Goal: Navigation & Orientation: Find specific page/section

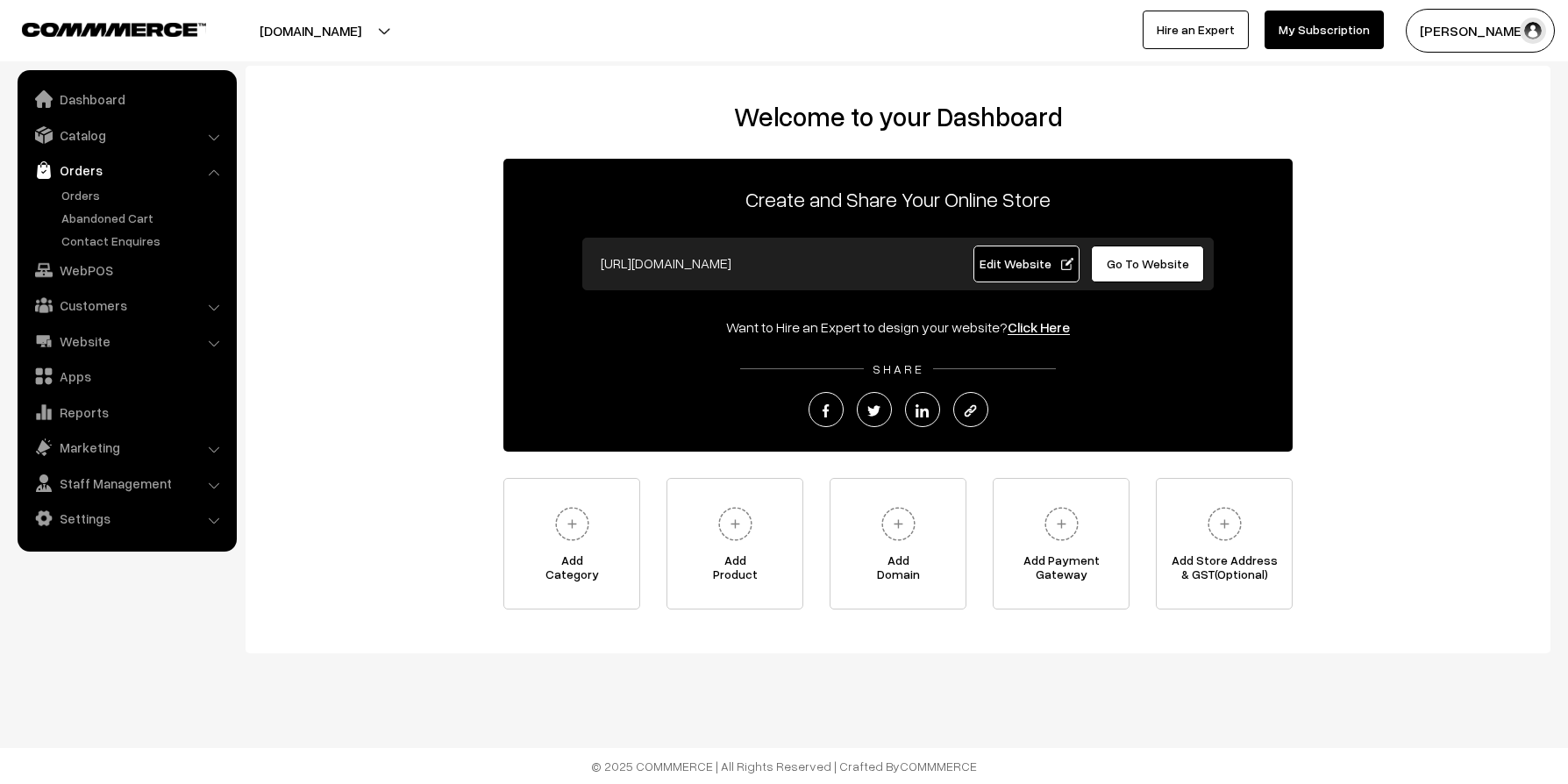
click at [104, 183] on link "Orders" at bounding box center [127, 170] width 209 height 32
click at [92, 191] on link "Orders" at bounding box center [143, 195] width 173 height 19
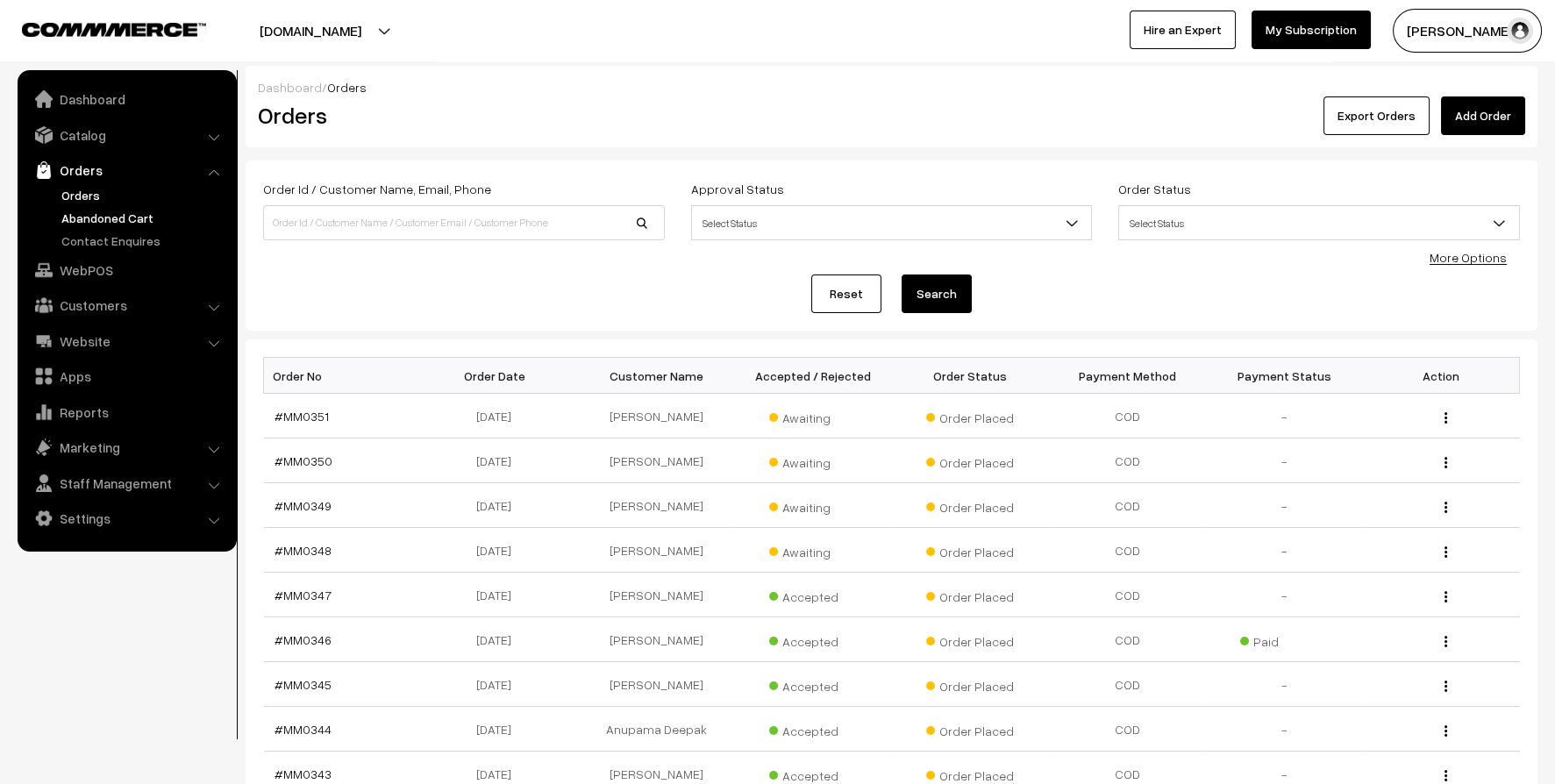
click at [94, 211] on link "Abandoned Cart" at bounding box center [143, 218] width 173 height 19
